Goal: Information Seeking & Learning: Learn about a topic

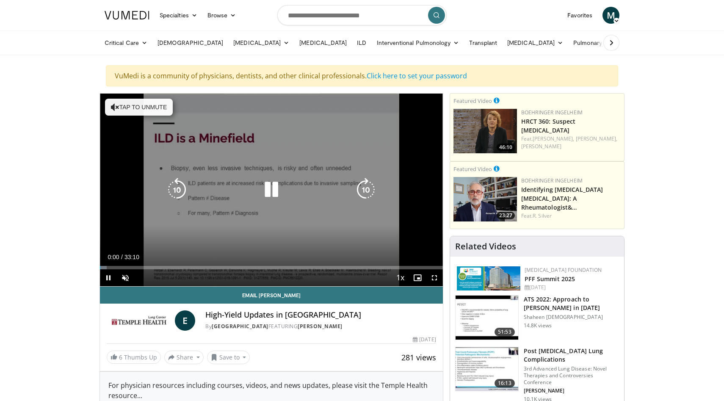
click at [275, 196] on icon "Video Player" at bounding box center [272, 190] width 24 height 24
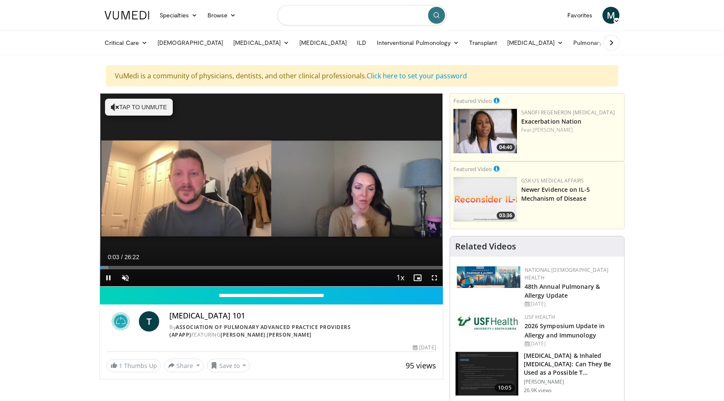
click at [314, 24] on input "Search topics, interventions" at bounding box center [361, 15] width 169 height 20
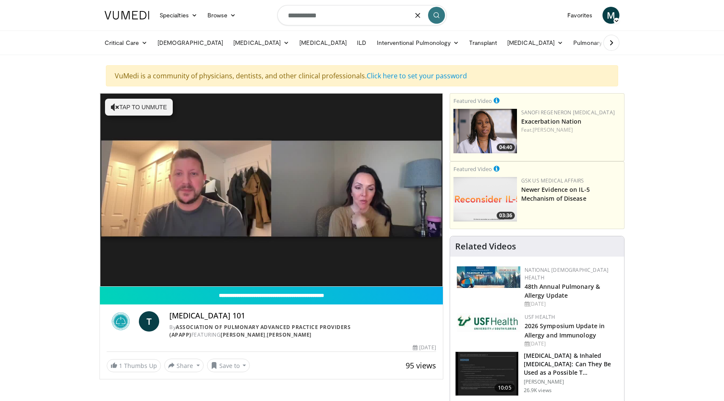
type input "**********"
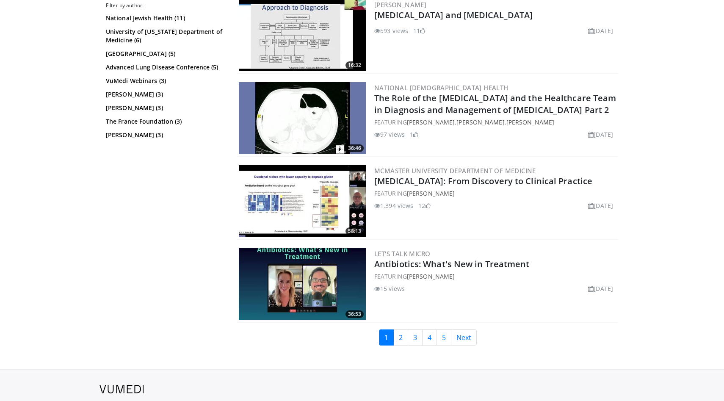
scroll to position [2035, 0]
click at [398, 338] on link "2" at bounding box center [401, 337] width 15 height 16
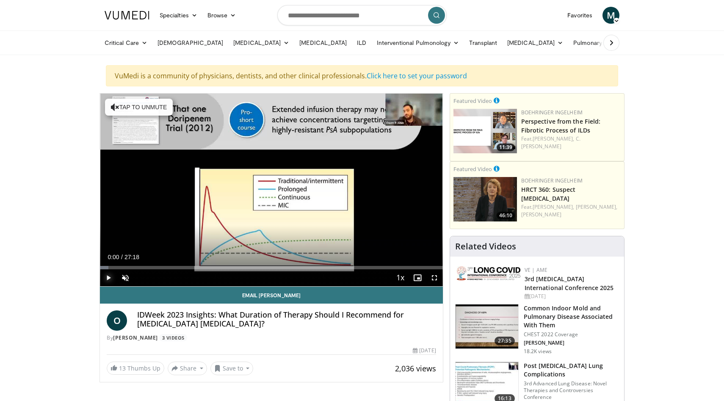
click at [109, 278] on span "Video Player" at bounding box center [108, 277] width 17 height 17
click at [110, 266] on div "Loaded : 2.42% 00:02 00:48" at bounding box center [271, 265] width 343 height 8
click at [125, 273] on span "Video Player" at bounding box center [125, 277] width 17 height 17
click at [128, 267] on div "Loaded : 9.08% 01:26 02:19" at bounding box center [271, 267] width 343 height 3
click at [138, 267] on video-js "**********" at bounding box center [271, 190] width 343 height 193
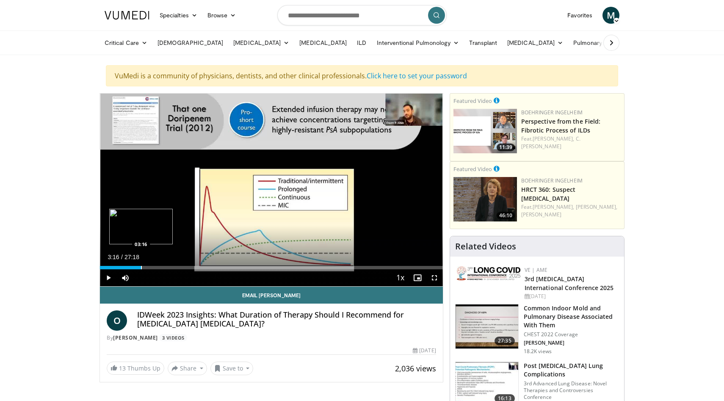
click at [141, 265] on div "Loaded : 12.21% 03:16 03:16" at bounding box center [271, 265] width 343 height 8
click at [148, 268] on div "Progress Bar" at bounding box center [148, 267] width 1 height 3
click at [154, 268] on div "Progress Bar" at bounding box center [154, 267] width 1 height 3
click at [163, 269] on div "Progress Bar" at bounding box center [162, 267] width 1 height 3
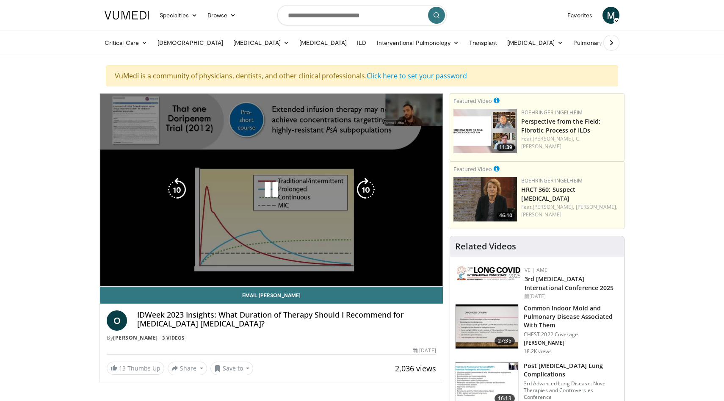
click at [171, 270] on div "10 seconds Tap to unmute" at bounding box center [271, 190] width 343 height 193
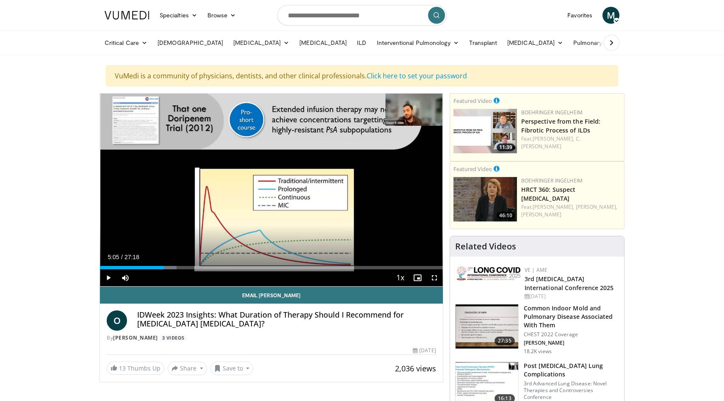
click at [181, 272] on div "Current Time 5:05 / Duration 27:18 Play Skip Backward Skip Forward Mute Loaded …" at bounding box center [271, 277] width 343 height 17
click at [174, 269] on div "Progress Bar" at bounding box center [174, 267] width 1 height 3
click at [189, 269] on div "Progress Bar" at bounding box center [188, 267] width 1 height 3
click at [202, 266] on div "Progress Bar" at bounding box center [202, 267] width 1 height 3
click at [220, 269] on div "Current Time 8:07 / Duration 27:18 Play Skip Backward Skip Forward Mute Loaded …" at bounding box center [271, 277] width 343 height 17
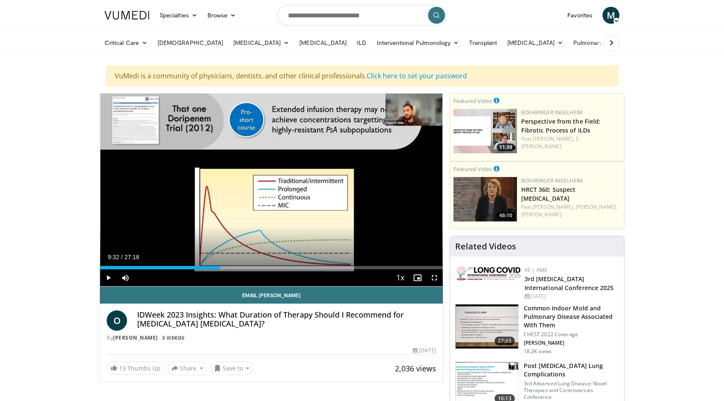
click at [230, 270] on div "Current Time 9:32 / Duration 27:18 Play Skip Backward Skip Forward Mute Loaded …" at bounding box center [271, 277] width 343 height 17
click at [114, 275] on span "Video Player" at bounding box center [108, 277] width 17 height 17
click at [114, 275] on div "10 seconds Tap to unmute" at bounding box center [271, 190] width 343 height 193
click at [113, 276] on span "Video Player" at bounding box center [108, 277] width 17 height 17
click at [225, 266] on div "Progress Bar" at bounding box center [225, 267] width 1 height 3
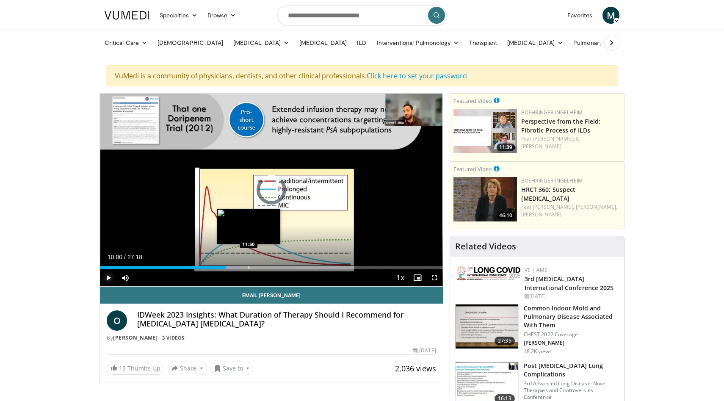
click at [249, 268] on div "Progress Bar" at bounding box center [249, 267] width 1 height 3
click at [264, 267] on div "Progress Bar" at bounding box center [264, 267] width 1 height 3
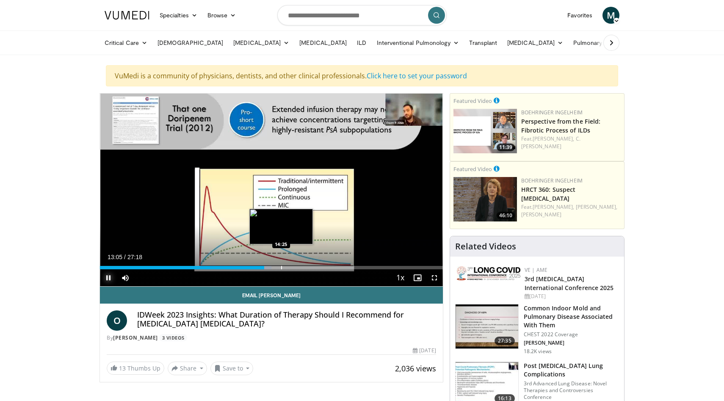
click at [281, 266] on div "Progress Bar" at bounding box center [281, 267] width 1 height 3
click at [292, 267] on div "Progress Bar" at bounding box center [292, 267] width 1 height 3
click at [297, 268] on div "Progress Bar" at bounding box center [297, 267] width 1 height 3
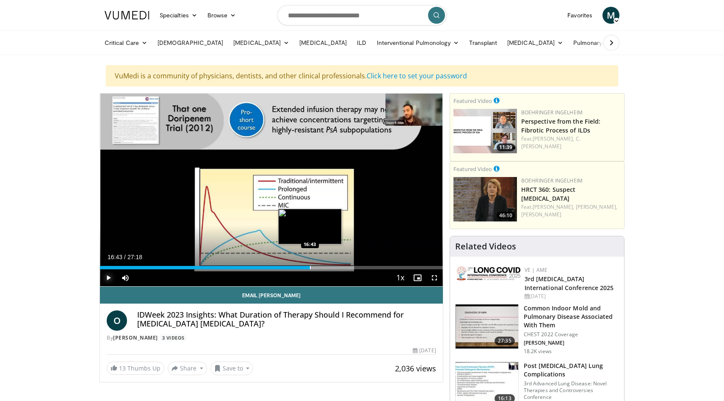
click at [310, 268] on div "Progress Bar" at bounding box center [310, 267] width 1 height 3
click at [318, 268] on div "Progress Bar" at bounding box center [317, 267] width 1 height 3
click at [335, 268] on div "Progress Bar" at bounding box center [335, 267] width 1 height 3
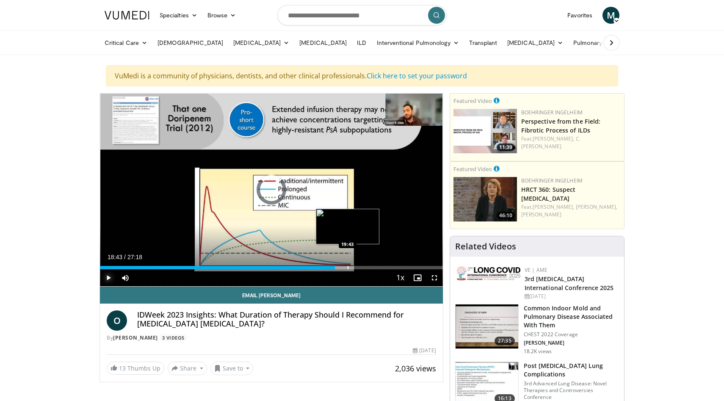
click at [348, 268] on div "Progress Bar" at bounding box center [348, 267] width 1 height 3
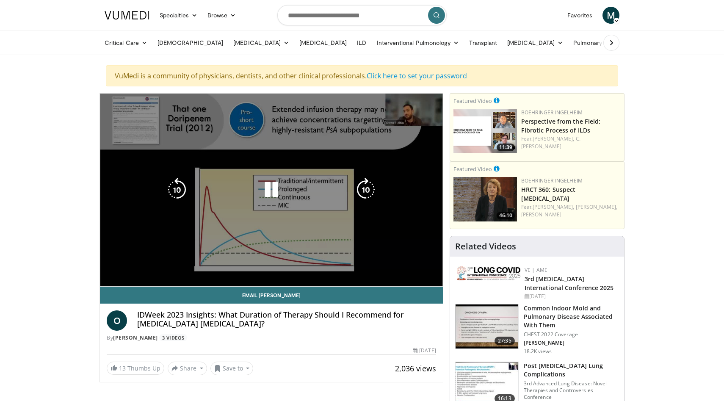
click at [109, 276] on video-js "**********" at bounding box center [271, 190] width 343 height 193
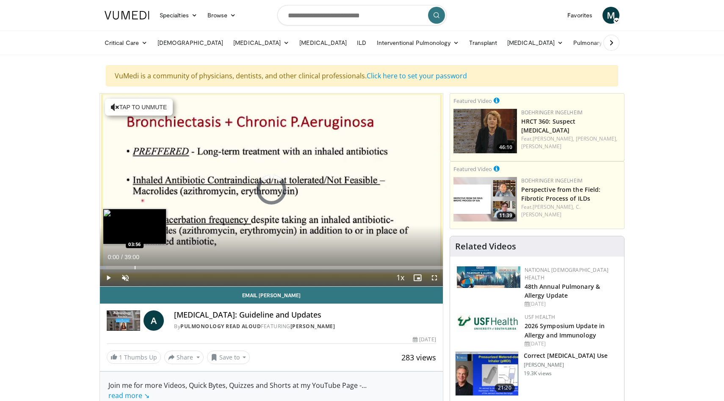
click at [135, 266] on div "Progress Bar" at bounding box center [135, 267] width 1 height 3
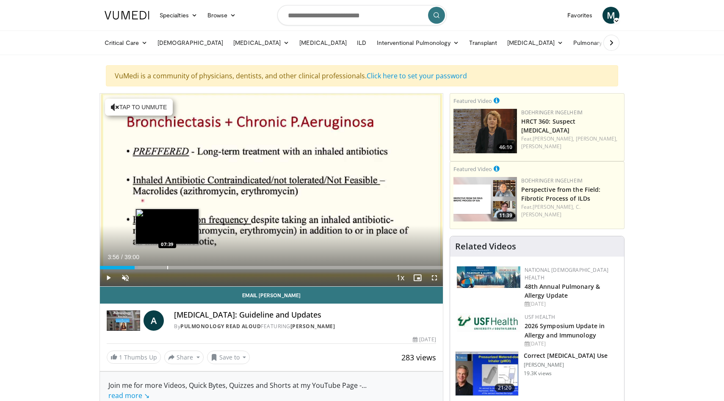
click at [167, 269] on div "Progress Bar" at bounding box center [167, 267] width 1 height 3
click at [189, 270] on div "Current Time 7:39 / Duration 39:00 Play Skip Backward Skip Forward Unmute Loade…" at bounding box center [271, 277] width 343 height 17
click at [208, 270] on div "Current Time 7:39 / Duration 39:00 Play Skip Backward Skip Forward Unmute Loade…" at bounding box center [271, 277] width 343 height 17
click at [217, 270] on div "Current Time 7:39 / Duration 39:00 Play Skip Backward Skip Forward Unmute Loade…" at bounding box center [271, 277] width 343 height 17
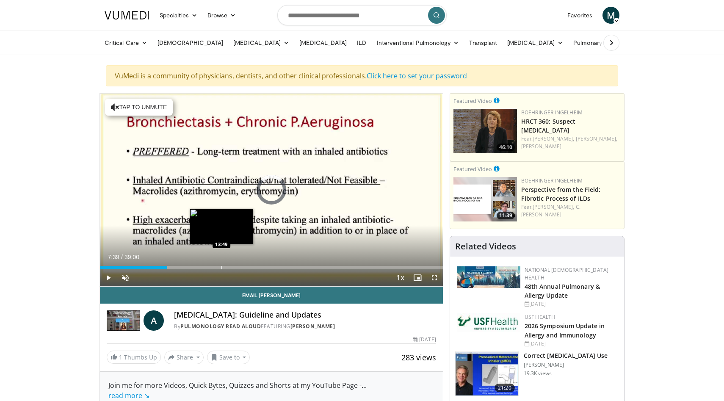
click at [221, 268] on div "Loaded : 0.00% 07:39 13:49" at bounding box center [271, 267] width 343 height 3
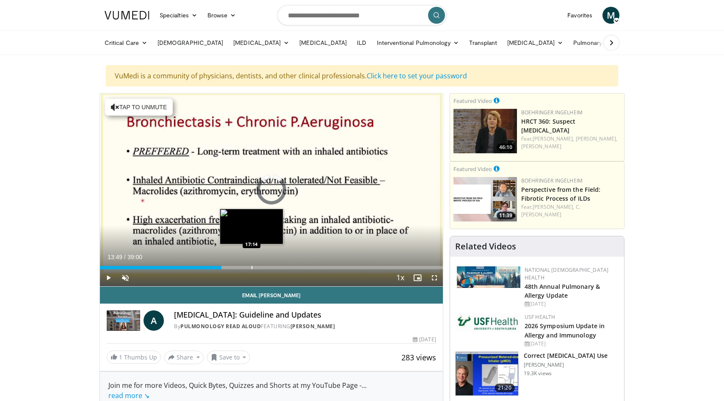
click at [252, 266] on div "Progress Bar" at bounding box center [252, 267] width 1 height 3
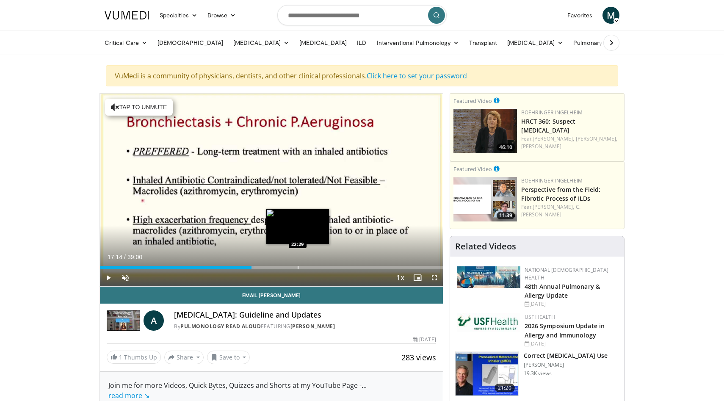
click at [298, 266] on div "Progress Bar" at bounding box center [298, 267] width 1 height 3
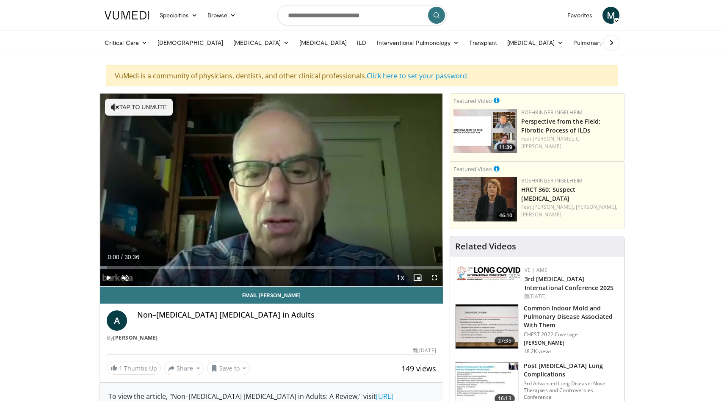
click at [172, 270] on div "Current Time 0:00 / Duration 30:36 Play Skip Backward Skip Forward Unmute Loade…" at bounding box center [271, 277] width 343 height 17
click at [179, 267] on div "Progress Bar" at bounding box center [179, 267] width 1 height 3
click at [204, 267] on div "Progress Bar" at bounding box center [204, 267] width 1 height 3
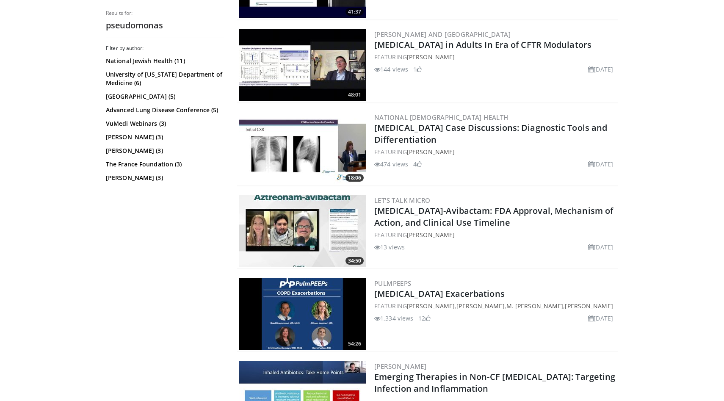
scroll to position [1341, 0]
